Goal: Task Accomplishment & Management: Manage account settings

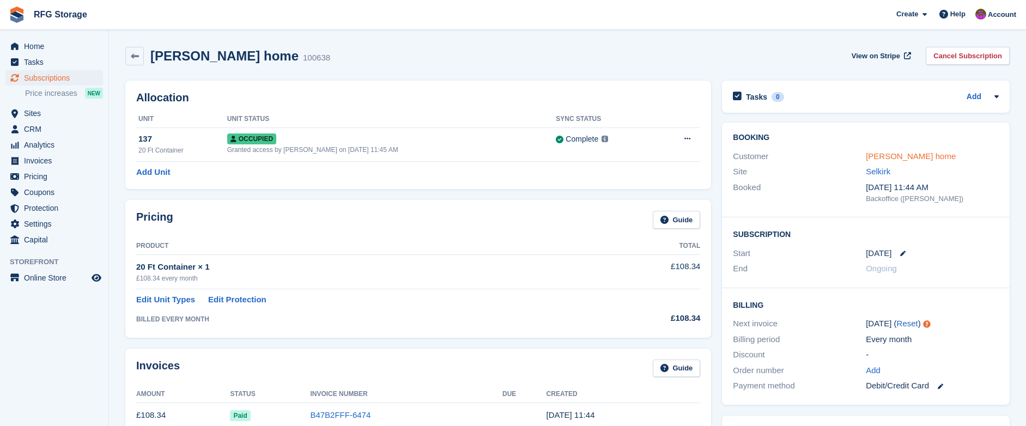
click at [897, 156] on link "Hilary home" at bounding box center [911, 156] width 90 height 9
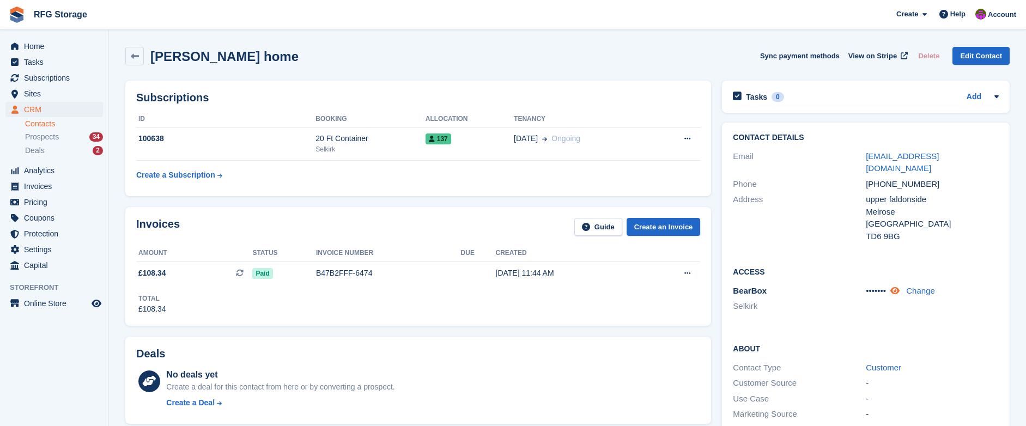
click at [900, 287] on icon at bounding box center [895, 291] width 9 height 8
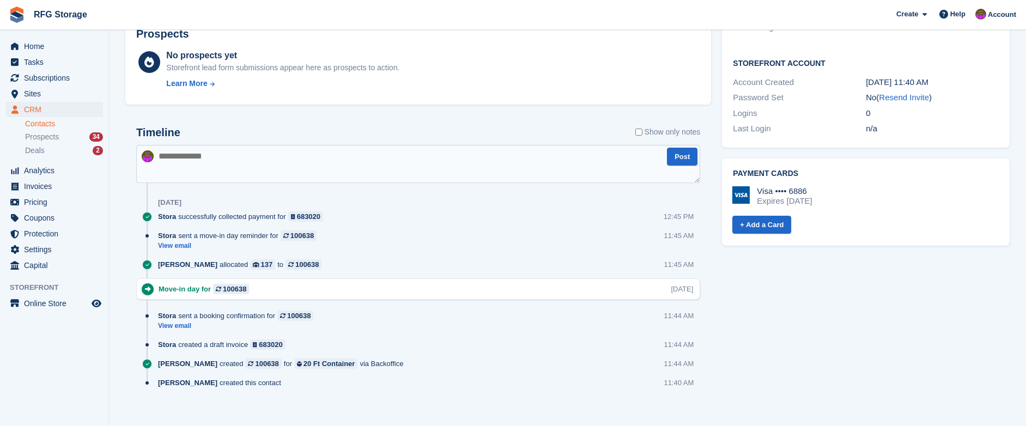
scroll to position [428, 0]
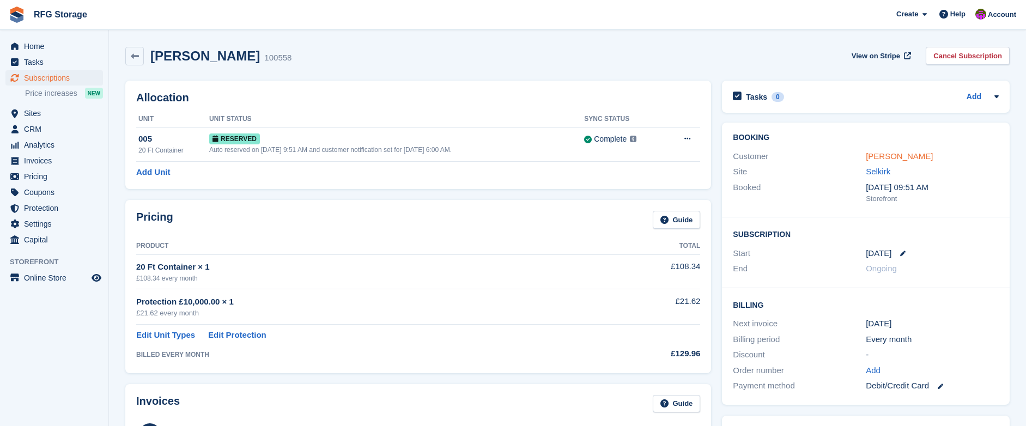
click at [876, 156] on link "[PERSON_NAME]" at bounding box center [899, 156] width 67 height 9
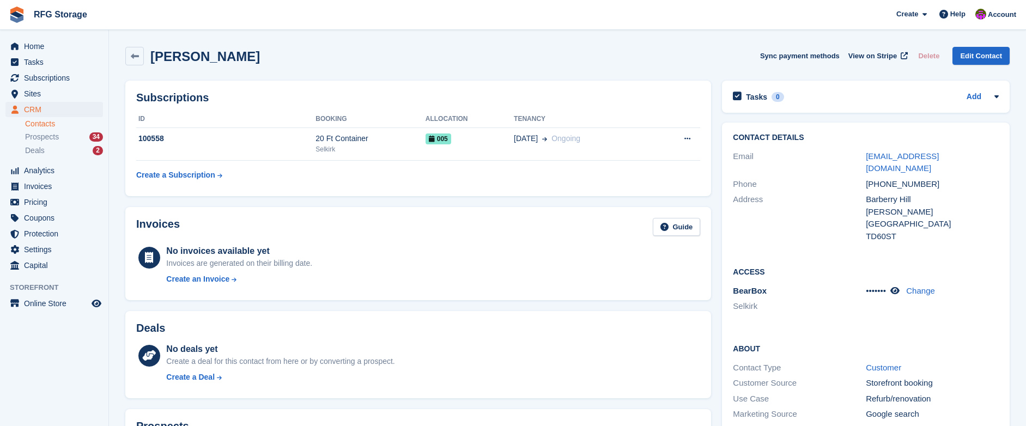
click at [876, 156] on link "leanneb8143@googlemail.com" at bounding box center [902, 163] width 73 height 22
click at [900, 287] on icon at bounding box center [895, 291] width 9 height 8
click at [358, 141] on div "20 Ft Container" at bounding box center [371, 138] width 110 height 11
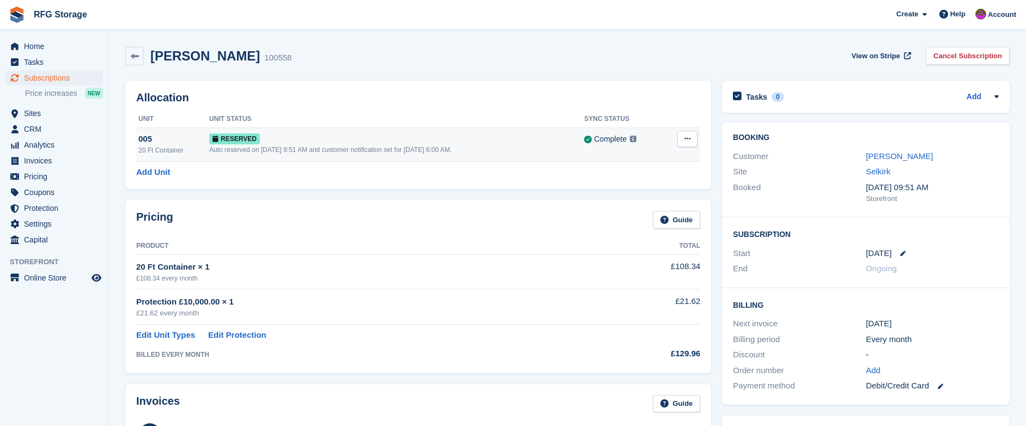
click at [451, 150] on div "Auto reserved on [DATE] 9:51 AM and customer notification set for [DATE] 6:00 A…" at bounding box center [396, 150] width 375 height 10
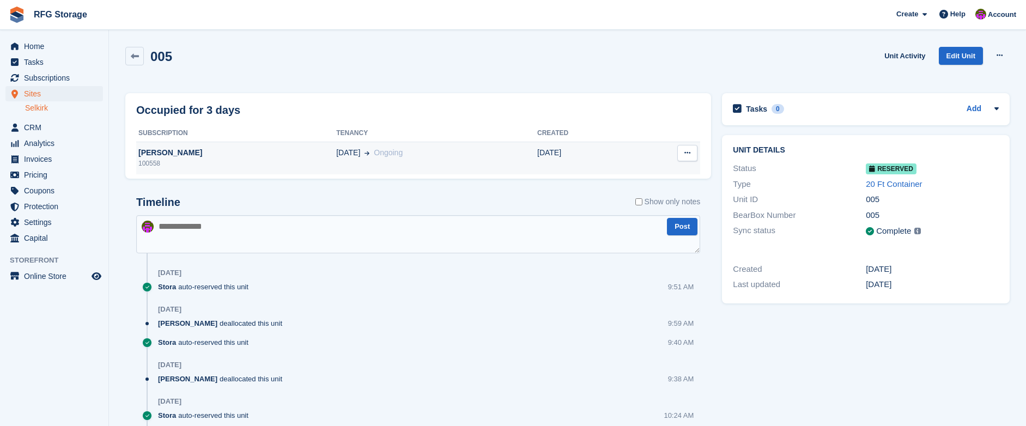
click at [693, 156] on button at bounding box center [688, 153] width 20 height 16
click at [459, 154] on div "03 Oct Ongoing" at bounding box center [436, 152] width 201 height 11
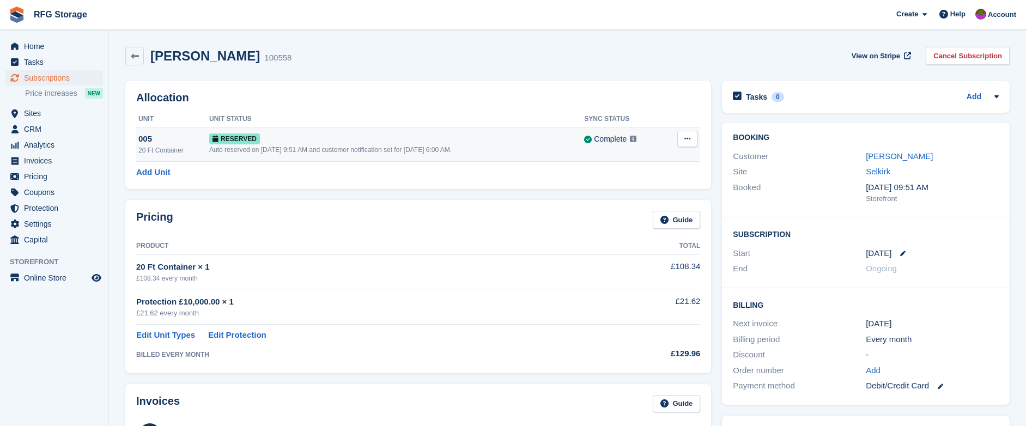
click at [280, 143] on div "Reserved" at bounding box center [396, 138] width 375 height 11
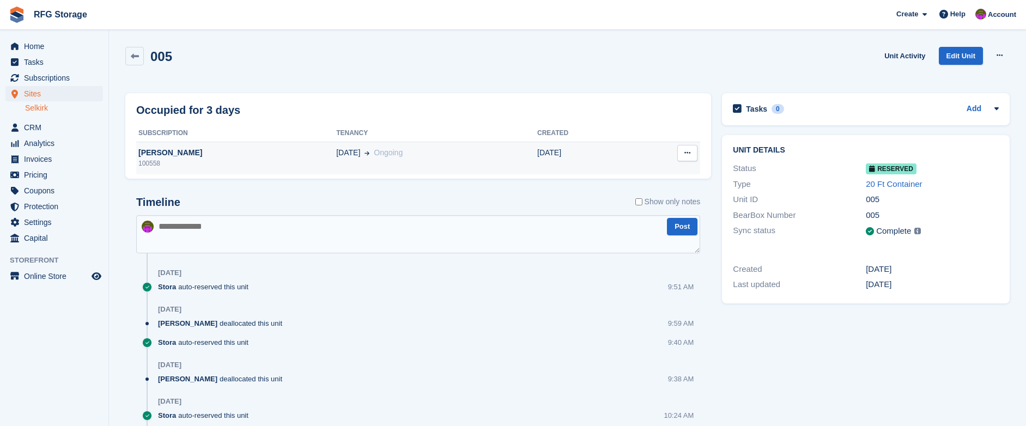
click at [257, 148] on div "[PERSON_NAME]" at bounding box center [236, 152] width 200 height 11
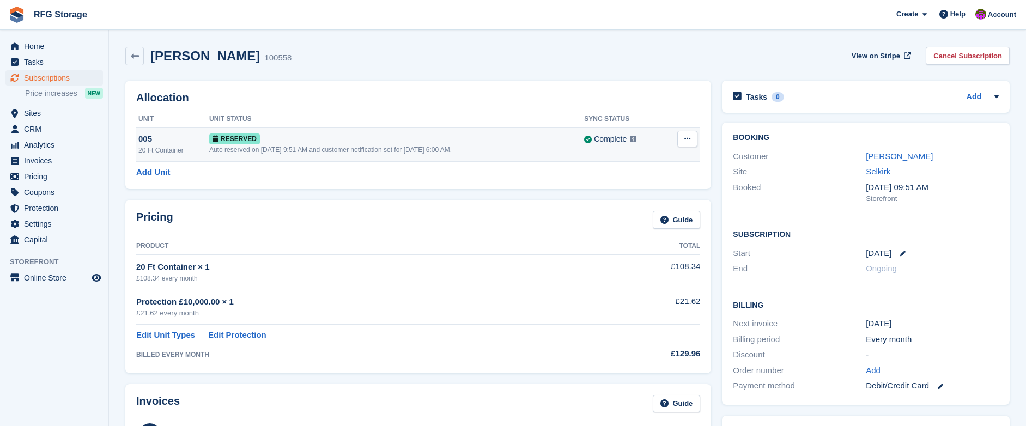
click at [686, 138] on icon at bounding box center [688, 138] width 6 height 7
click at [653, 183] on p "Deallocate" at bounding box center [645, 184] width 95 height 14
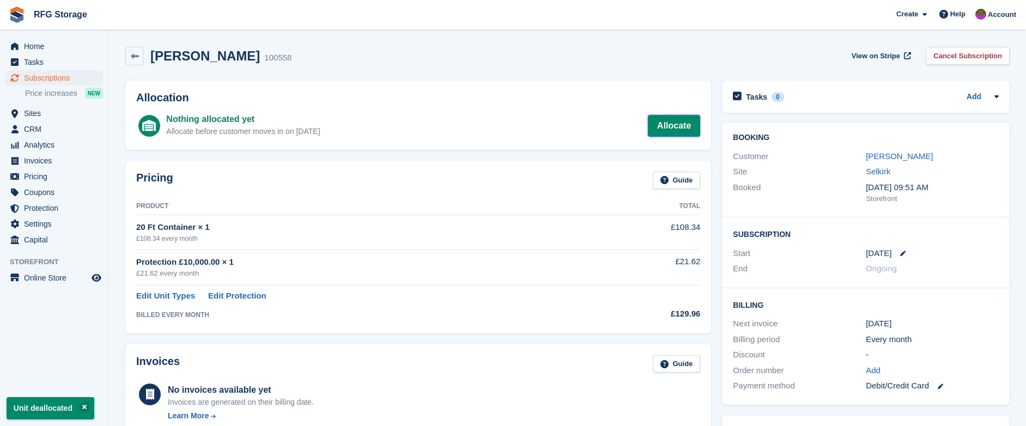
click at [691, 125] on link "Allocate" at bounding box center [674, 126] width 52 height 22
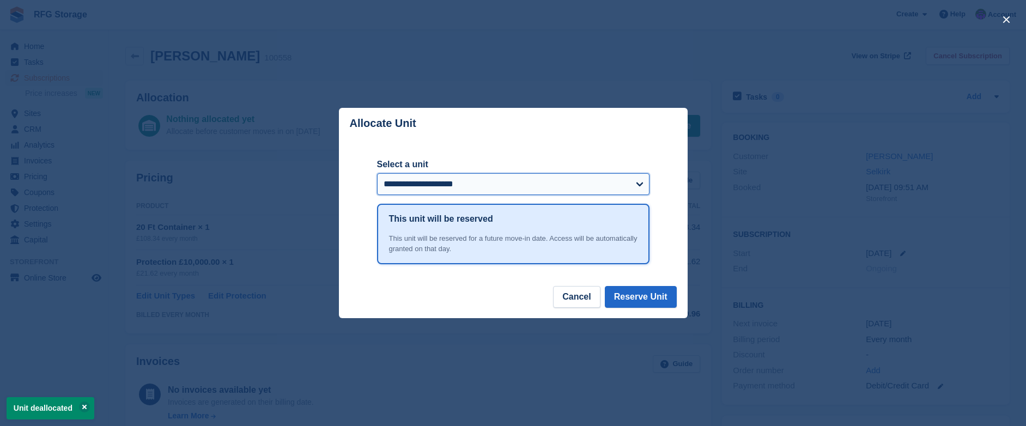
click at [487, 185] on select "**********" at bounding box center [513, 184] width 273 height 22
select select "*****"
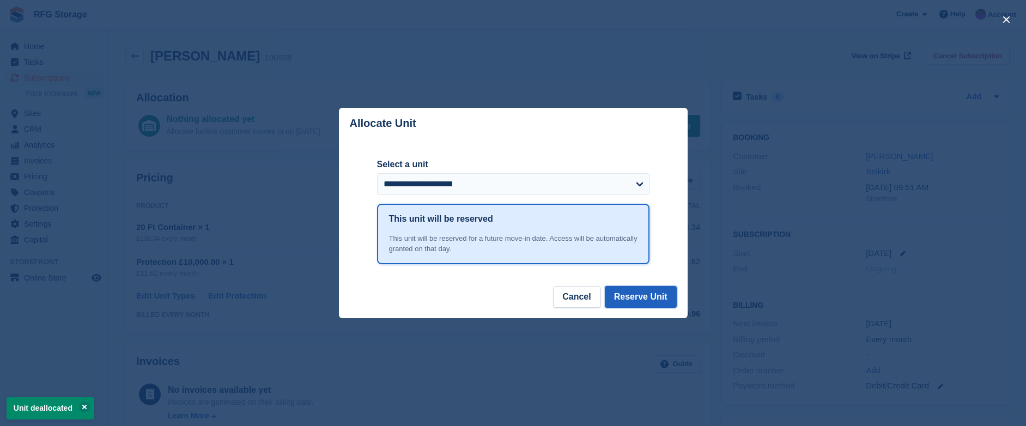
click at [645, 300] on button "Reserve Unit" at bounding box center [641, 297] width 72 height 22
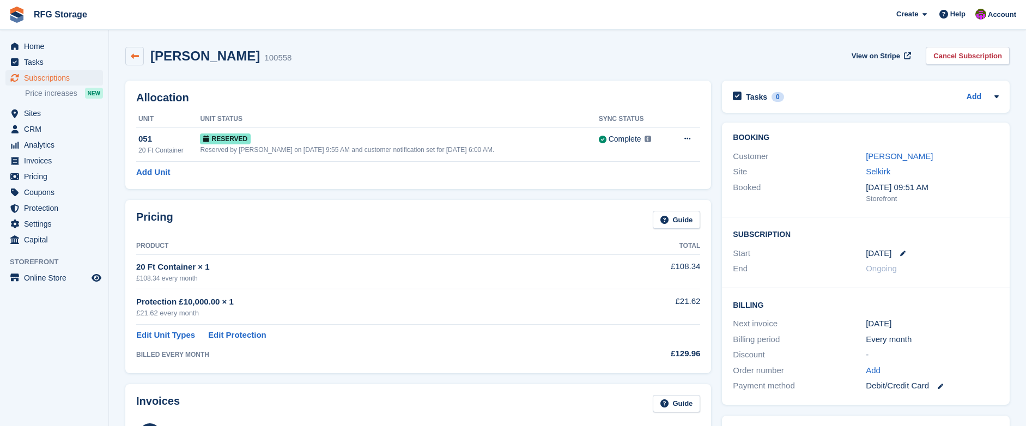
click at [139, 59] on link at bounding box center [134, 56] width 19 height 19
